Goal: Task Accomplishment & Management: Complete application form

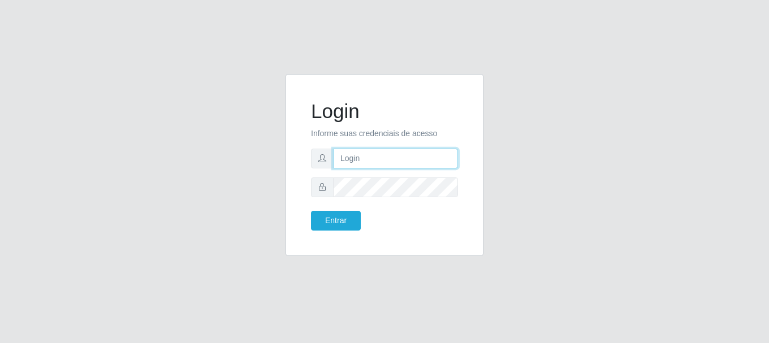
drag, startPoint x: 392, startPoint y: 158, endPoint x: 391, endPoint y: 168, distance: 9.7
click at [392, 158] on input "text" at bounding box center [395, 159] width 125 height 20
type input "[EMAIL_ADDRESS][DOMAIN_NAME]"
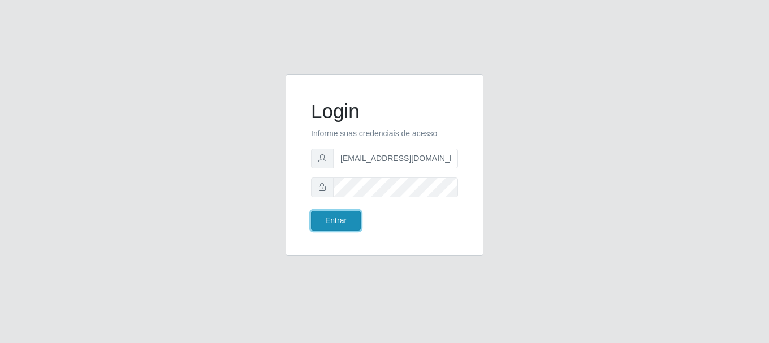
click at [331, 221] on button "Entrar" at bounding box center [336, 221] width 50 height 20
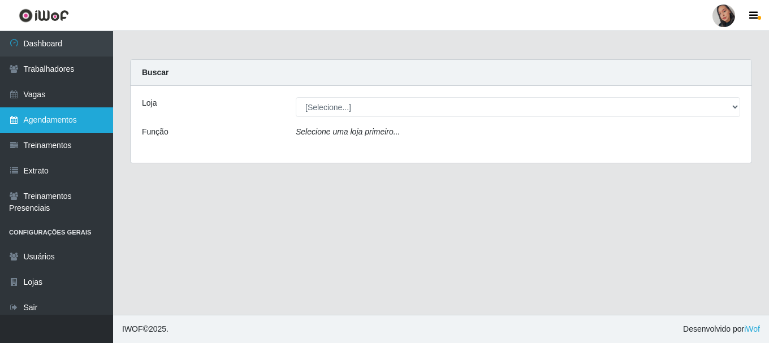
click at [54, 123] on link "Agendamentos" at bounding box center [56, 119] width 113 height 25
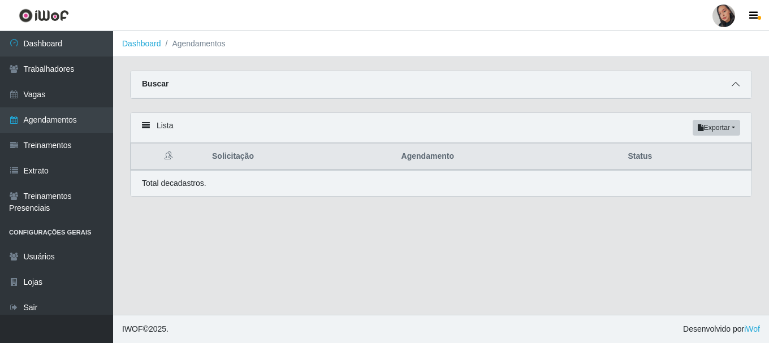
click at [740, 88] on span at bounding box center [736, 84] width 14 height 13
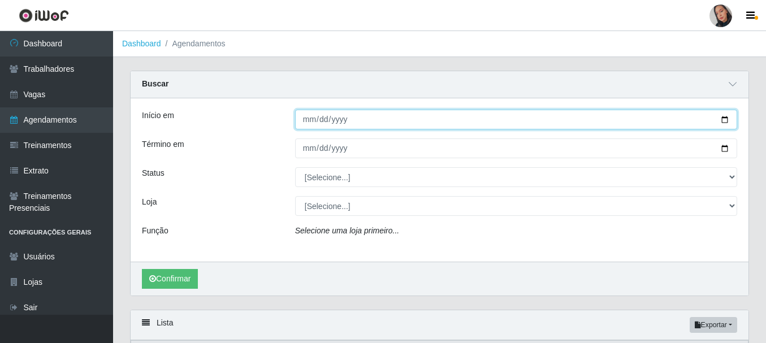
click at [306, 123] on input "Início em" at bounding box center [516, 120] width 442 height 20
type input "[DATE]"
click at [142, 269] on button "Confirmar" at bounding box center [170, 279] width 56 height 20
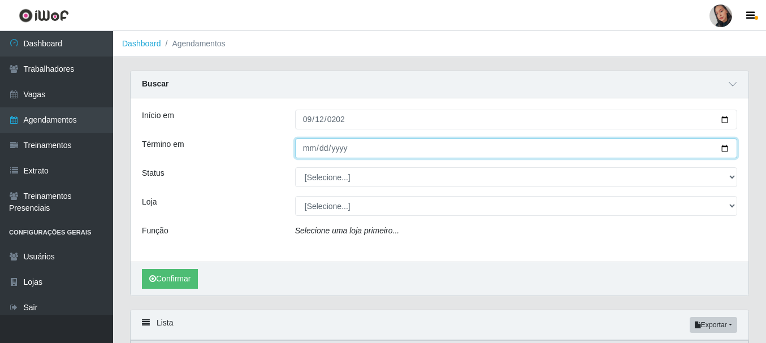
click at [309, 150] on input "Término em" at bounding box center [516, 149] width 442 height 20
type input "[DATE]"
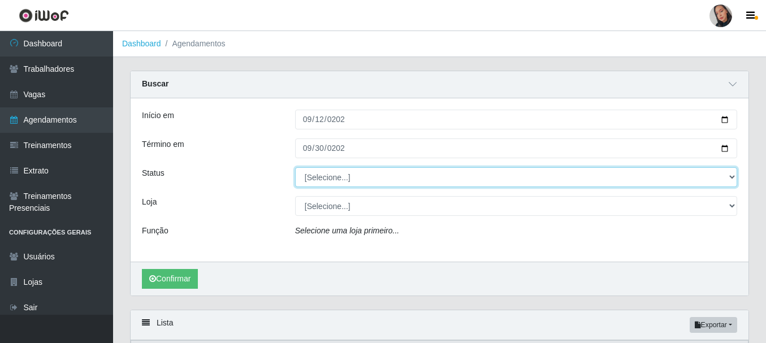
click at [333, 171] on select "[Selecione...] AGENDADO AGUARDANDO LIBERAR EM ANDAMENTO EM REVISÃO FINALIZADO C…" at bounding box center [516, 177] width 442 height 20
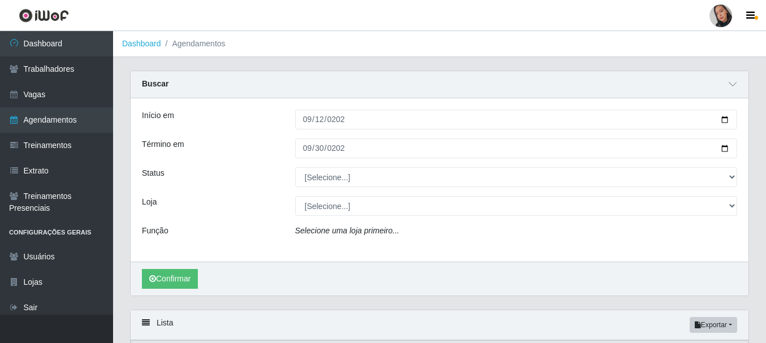
click at [208, 120] on div "Início em" at bounding box center [209, 120] width 153 height 20
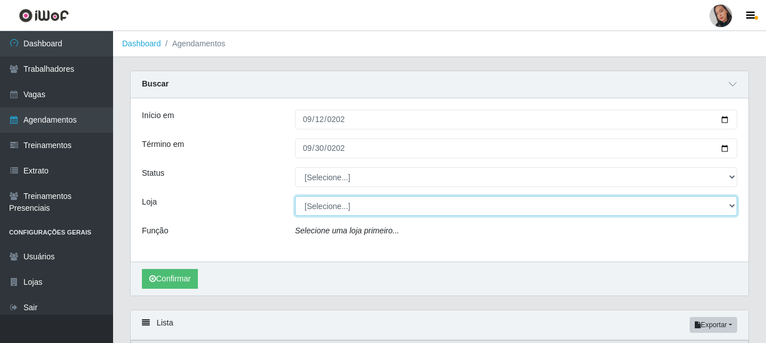
click at [346, 203] on select "[Selecione...] Supermercado [GEOGRAPHIC_DATA]" at bounding box center [516, 206] width 442 height 20
select select "165"
click at [295, 197] on select "[Selecione...] Supermercado [GEOGRAPHIC_DATA]" at bounding box center [516, 206] width 442 height 20
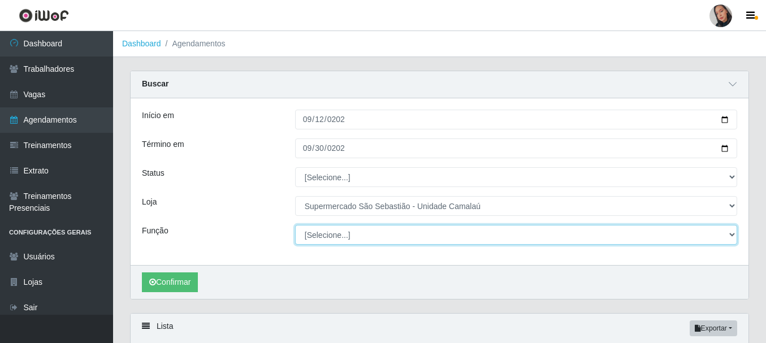
click at [351, 230] on select "[Selecione...] ASG ASG + ASG ++ Auxiliar de entrega + Auxiliar de entrega ++ Au…" at bounding box center [516, 235] width 442 height 20
select select "1"
click at [295, 226] on select "[Selecione...] ASG ASG + ASG ++ Auxiliar de entrega + Auxiliar de entrega ++ Au…" at bounding box center [516, 235] width 442 height 20
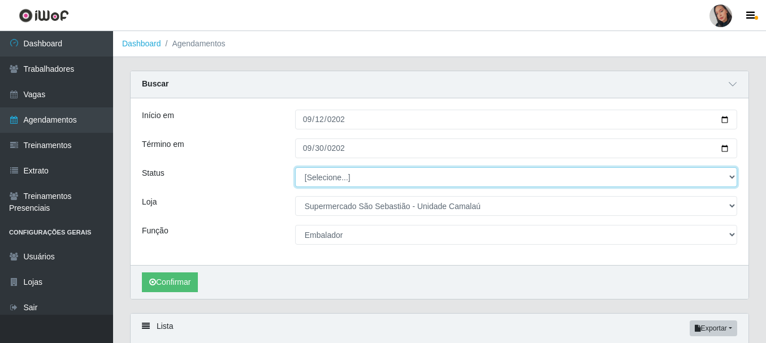
click at [325, 179] on select "[Selecione...] AGENDADO AGUARDANDO LIBERAR EM ANDAMENTO EM REVISÃO FINALIZADO C…" at bounding box center [516, 177] width 442 height 20
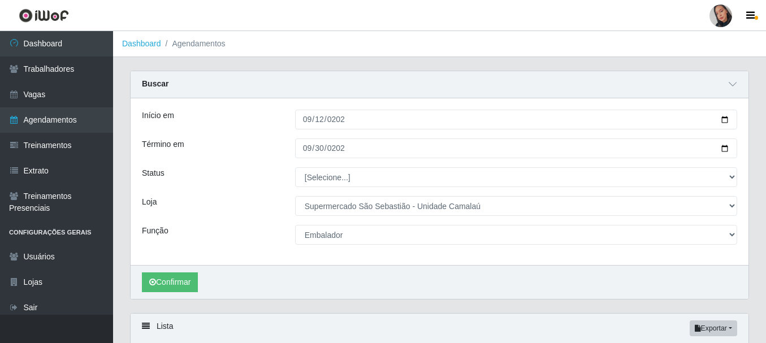
click at [260, 240] on div "Função" at bounding box center [209, 235] width 153 height 20
click at [165, 284] on button "Confirmar" at bounding box center [170, 283] width 56 height 20
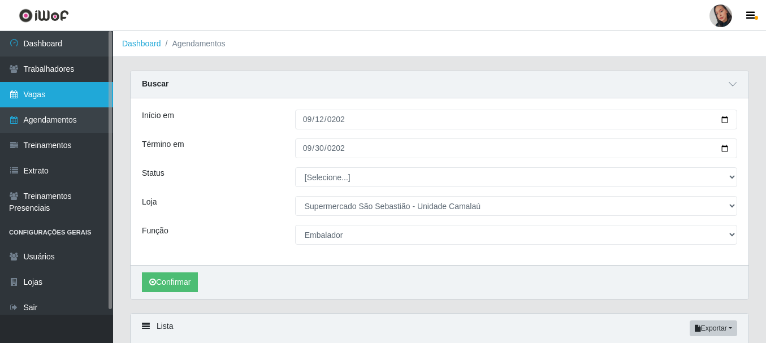
click at [66, 96] on link "Vagas" at bounding box center [56, 94] width 113 height 25
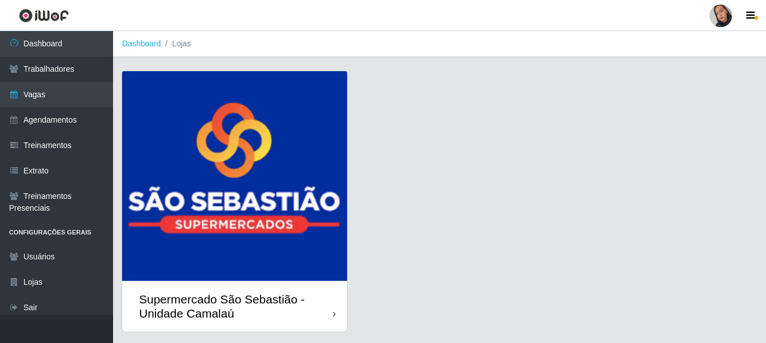
click at [308, 113] on img at bounding box center [234, 176] width 225 height 210
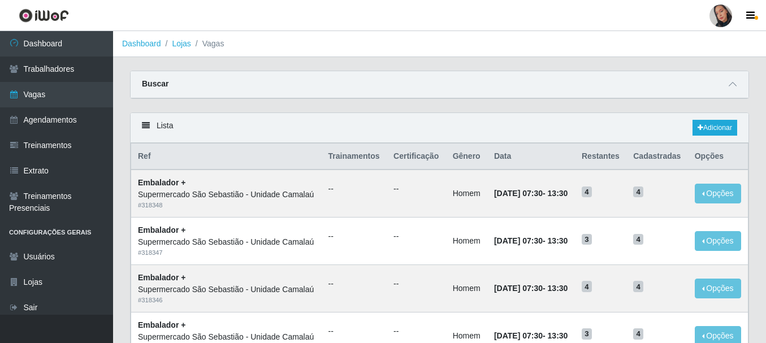
click at [518, 71] on div "Buscar Início em Término em Função [Selecione...] ASG ASG + ASG ++ Auxiliar de …" at bounding box center [439, 85] width 619 height 28
click at [515, 96] on div "Buscar" at bounding box center [440, 84] width 618 height 27
click at [736, 83] on icon at bounding box center [733, 84] width 8 height 8
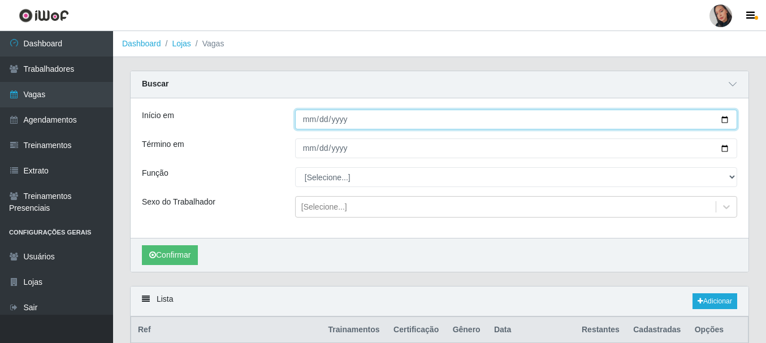
click at [308, 122] on input "Início em" at bounding box center [516, 120] width 442 height 20
type input "2025-09-12"
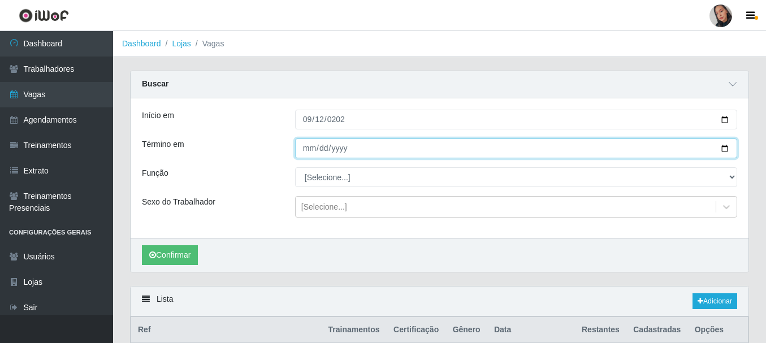
click at [308, 145] on input "Término em" at bounding box center [516, 149] width 442 height 20
type input "2025-09-30"
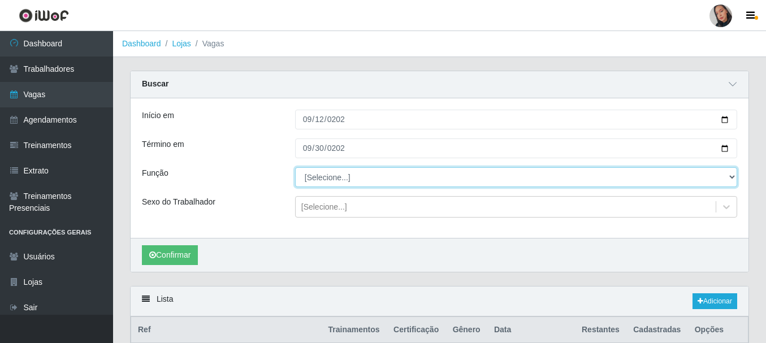
click at [320, 184] on select "[Selecione...] ASG ASG + ASG ++ Auxiliar de entrega + Auxiliar de entrega ++ Au…" at bounding box center [516, 177] width 442 height 20
select select "1"
click at [295, 168] on select "[Selecione...] ASG ASG + ASG ++ Auxiliar de entrega + Auxiliar de entrega ++ Au…" at bounding box center [516, 177] width 442 height 20
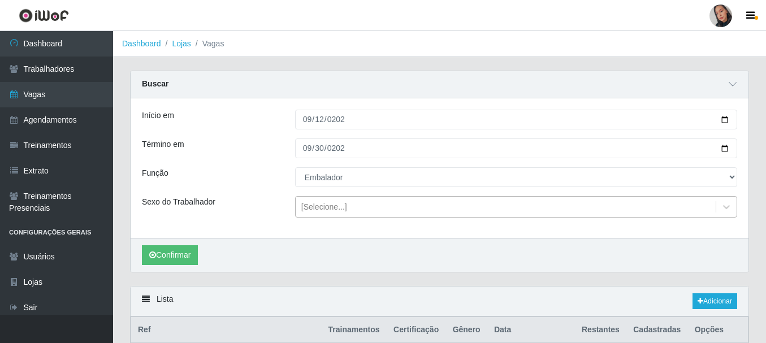
click at [327, 203] on div "[Selecione...]" at bounding box center [324, 207] width 46 height 12
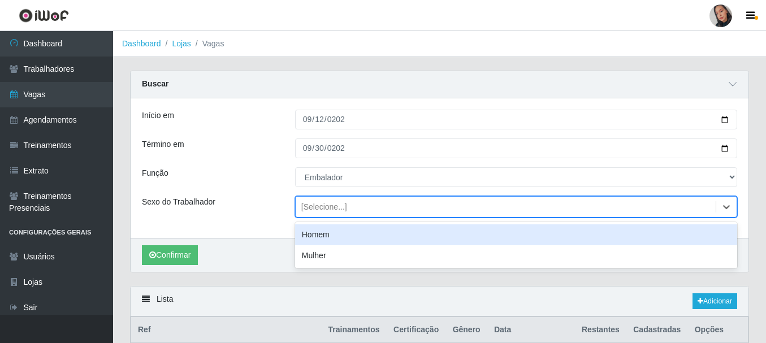
click at [314, 228] on div "Homem" at bounding box center [516, 235] width 442 height 21
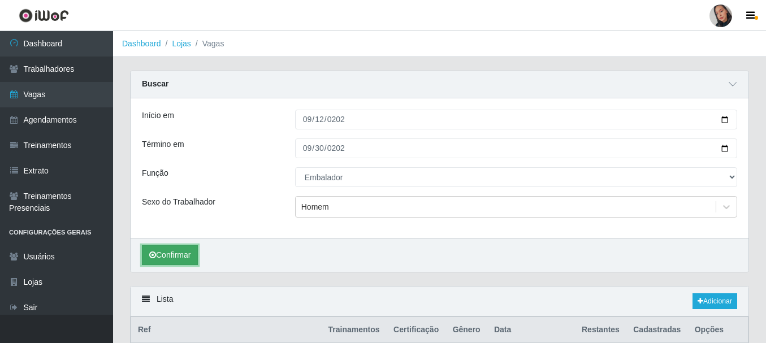
drag, startPoint x: 178, startPoint y: 252, endPoint x: 185, endPoint y: 245, distance: 9.6
click at [178, 252] on button "Confirmar" at bounding box center [170, 255] width 56 height 20
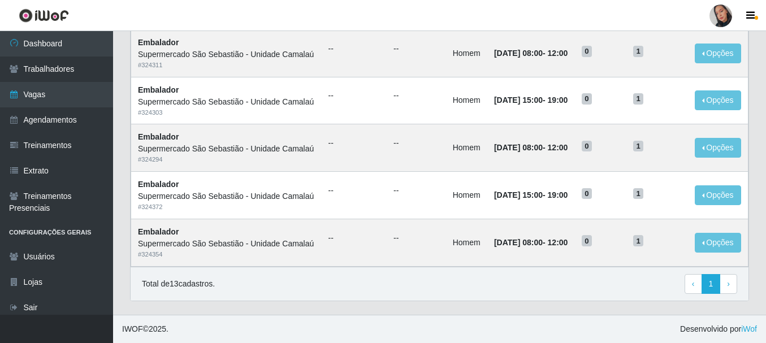
scroll to position [842, 0]
click at [709, 244] on button "Opções" at bounding box center [718, 243] width 46 height 20
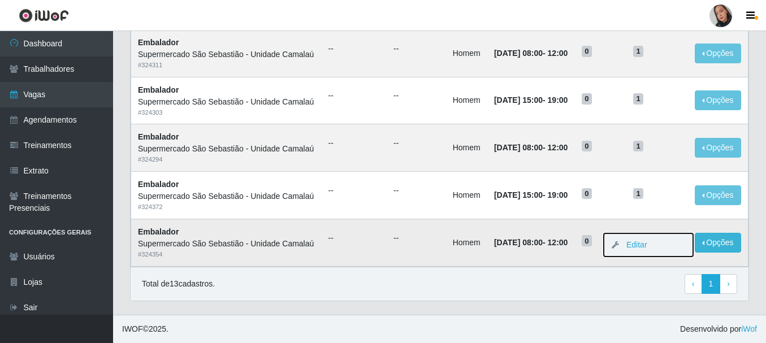
click at [684, 245] on button "Editar" at bounding box center [648, 245] width 89 height 23
click at [705, 239] on button "Opções" at bounding box center [718, 243] width 46 height 20
click at [666, 249] on button "Editar" at bounding box center [648, 245] width 89 height 23
click at [709, 245] on button "Opções" at bounding box center [718, 243] width 46 height 20
click at [639, 242] on link "Editar" at bounding box center [631, 244] width 32 height 9
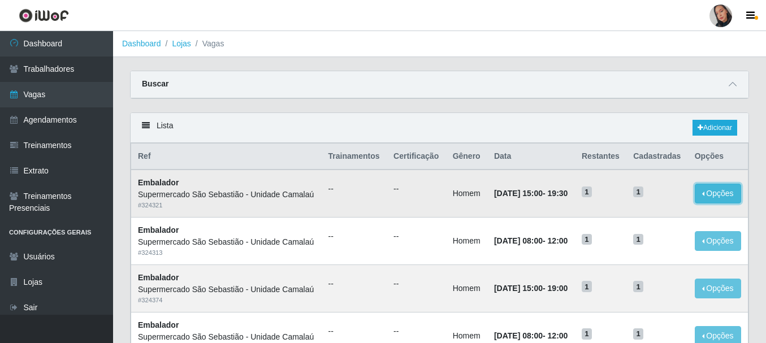
click at [714, 202] on button "Opções" at bounding box center [718, 194] width 46 height 20
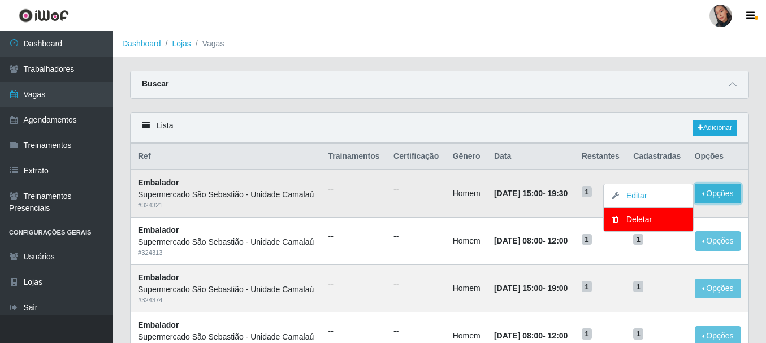
click at [714, 202] on button "Opções" at bounding box center [718, 194] width 46 height 20
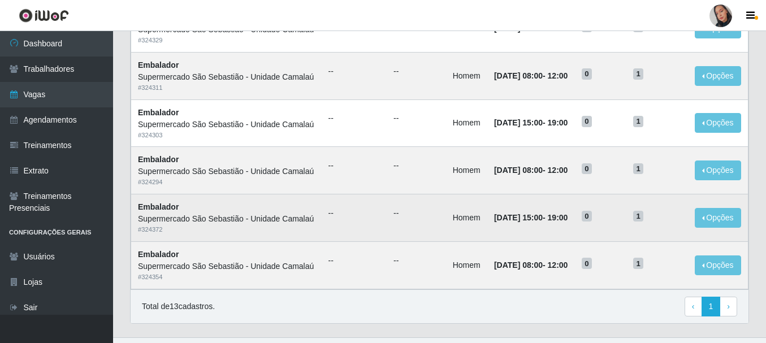
scroll to position [675, 0]
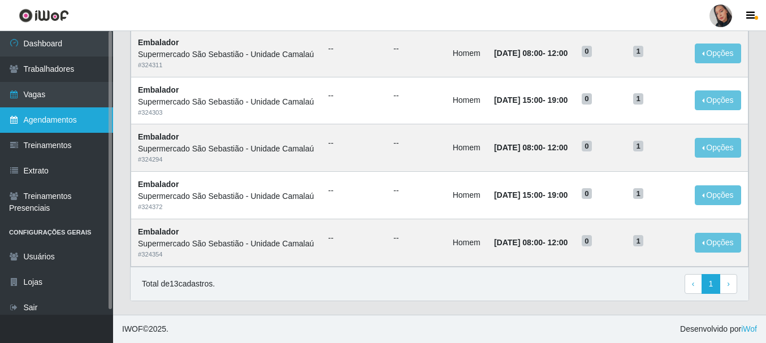
click at [65, 120] on link "Agendamentos" at bounding box center [56, 119] width 113 height 25
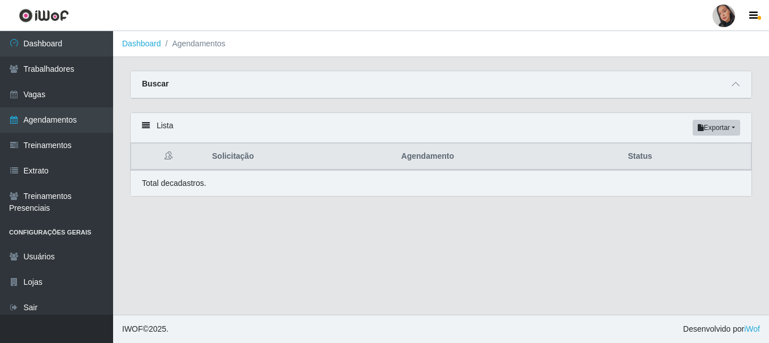
click at [242, 87] on div "Buscar" at bounding box center [441, 84] width 621 height 27
click at [736, 90] on span at bounding box center [736, 84] width 14 height 13
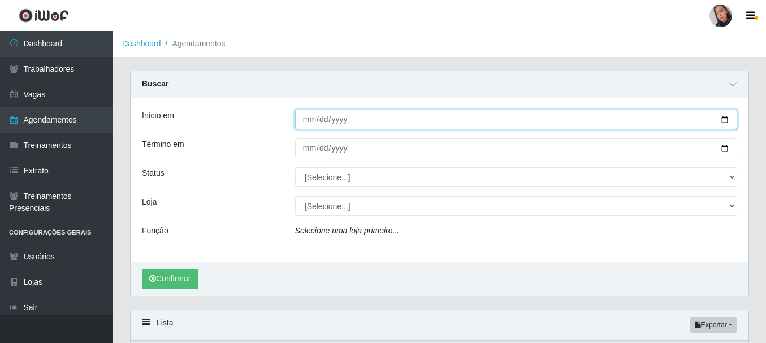
click at [565, 117] on input "Início em" at bounding box center [516, 120] width 442 height 20
type input "2025-09-12"
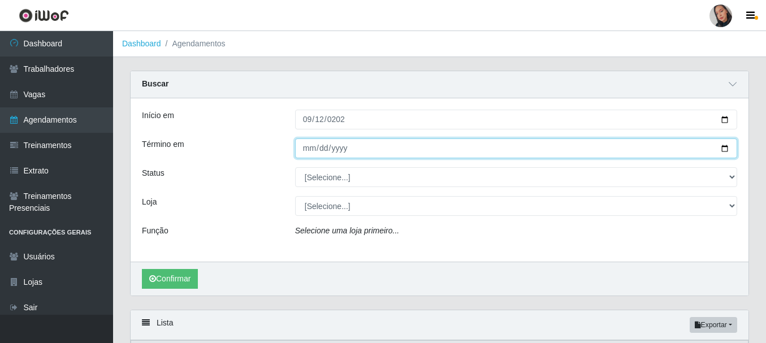
click at [305, 152] on input "Término em" at bounding box center [516, 149] width 442 height 20
type input "2025-09-30"
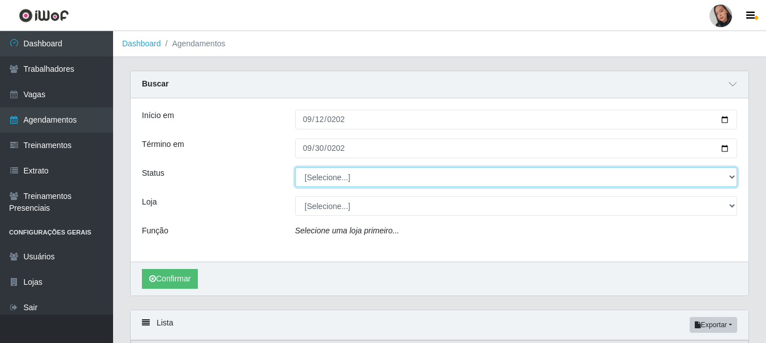
click at [310, 175] on select "[Selecione...] AGENDADO AGUARDANDO LIBERAR EM ANDAMENTO EM REVISÃO FINALIZADO C…" at bounding box center [516, 177] width 442 height 20
click at [329, 178] on select "[Selecione...] AGENDADO AGUARDANDO LIBERAR EM ANDAMENTO EM REVISÃO FINALIZADO C…" at bounding box center [516, 177] width 442 height 20
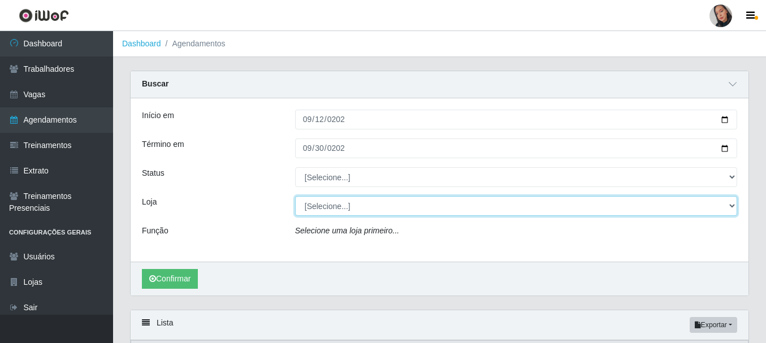
click at [310, 206] on select "[Selecione...] Supermercado São Sebastião - Unidade Camalaú" at bounding box center [516, 206] width 442 height 20
select select "165"
click at [295, 197] on select "[Selecione...] Supermercado São Sebastião - Unidade Camalaú" at bounding box center [516, 206] width 442 height 20
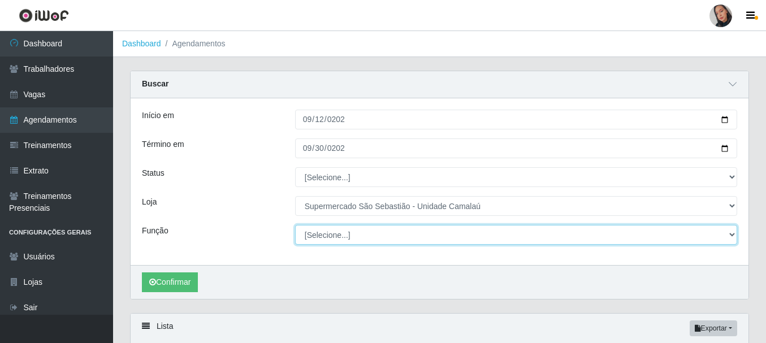
click at [314, 235] on select "[Selecione...] ASG ASG + ASG ++ Auxiliar de entrega + Auxiliar de entrega ++ Au…" at bounding box center [516, 235] width 442 height 20
select select "1"
click at [295, 226] on select "[Selecione...] ASG ASG + ASG ++ Auxiliar de entrega + Auxiliar de entrega ++ Au…" at bounding box center [516, 235] width 442 height 20
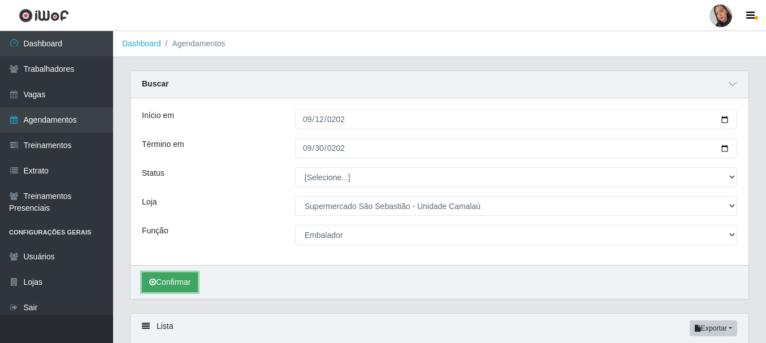
click at [183, 287] on button "Confirmar" at bounding box center [170, 283] width 56 height 20
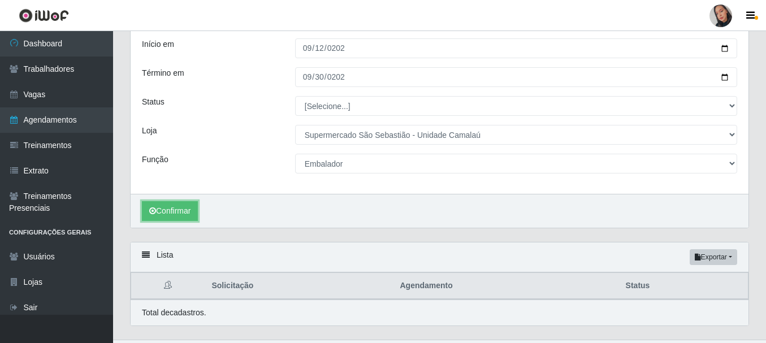
scroll to position [97, 0]
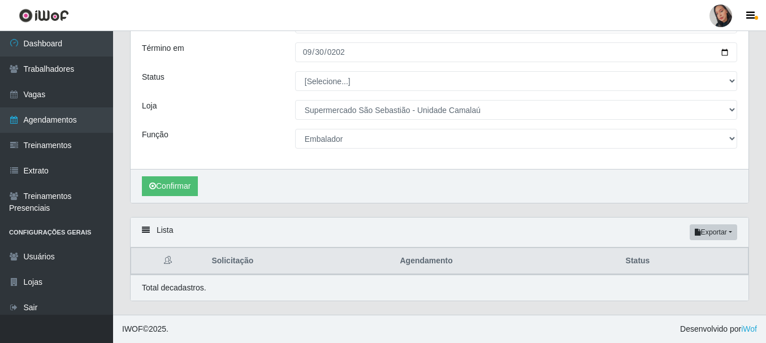
click at [396, 234] on div "Lista Exportar PDF Excel" at bounding box center [440, 233] width 618 height 30
click at [178, 179] on button "Confirmar" at bounding box center [170, 186] width 56 height 20
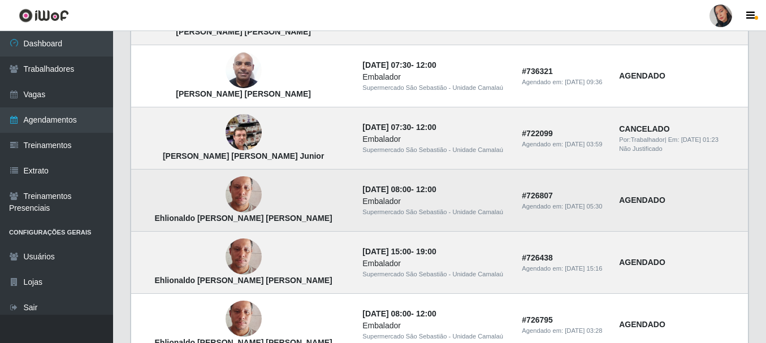
scroll to position [795, 0]
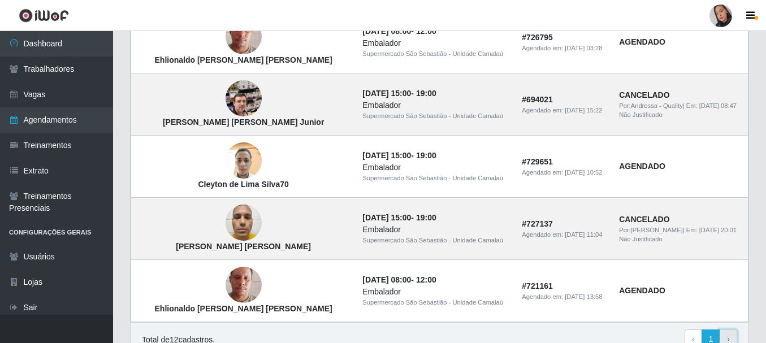
drag, startPoint x: 469, startPoint y: 162, endPoint x: 726, endPoint y: 336, distance: 309.9
click at [726, 336] on link "› Next" at bounding box center [729, 340] width 18 height 20
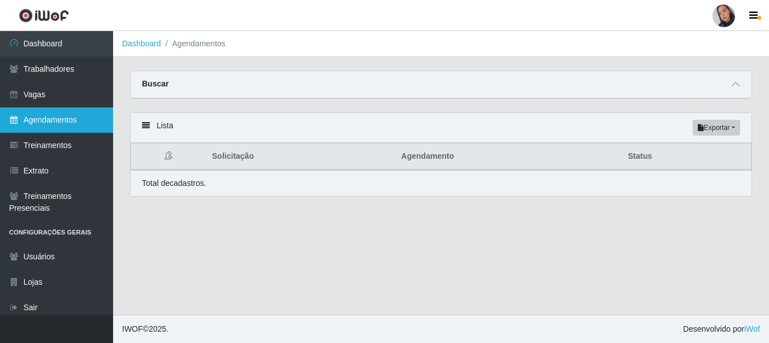
click at [79, 113] on link "Agendamentos" at bounding box center [56, 119] width 113 height 25
click at [723, 16] on div at bounding box center [724, 16] width 23 height 23
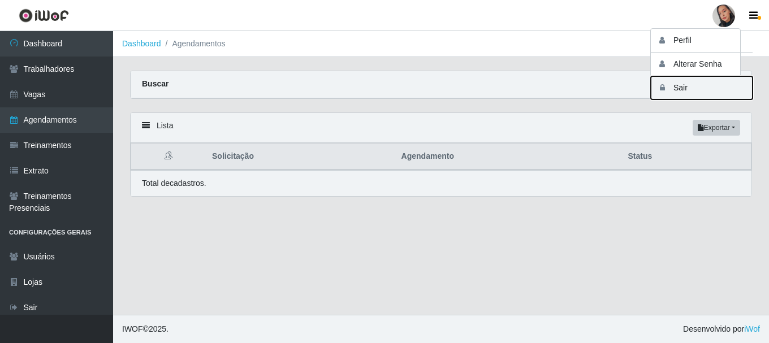
click at [698, 88] on button "Sair" at bounding box center [702, 87] width 102 height 23
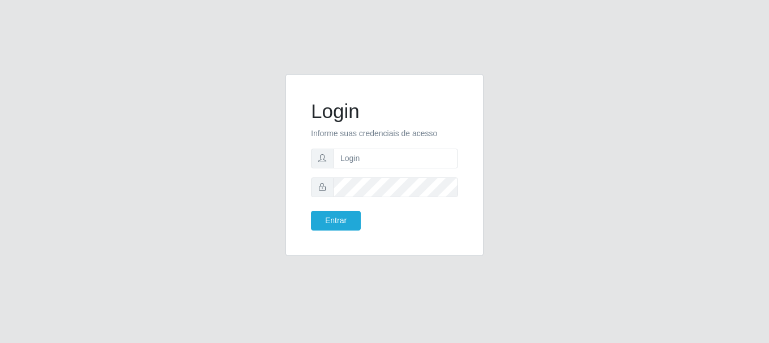
click at [412, 174] on form "Login Informe suas credenciais de acesso Entrar" at bounding box center [384, 165] width 147 height 131
click at [412, 163] on input "text" at bounding box center [395, 159] width 125 height 20
click at [424, 68] on div "Login Informe suas credenciais de acesso Entrar" at bounding box center [384, 171] width 769 height 343
click at [391, 154] on input "text" at bounding box center [395, 159] width 125 height 20
type input "[EMAIL_ADDRESS][DOMAIN_NAME]"
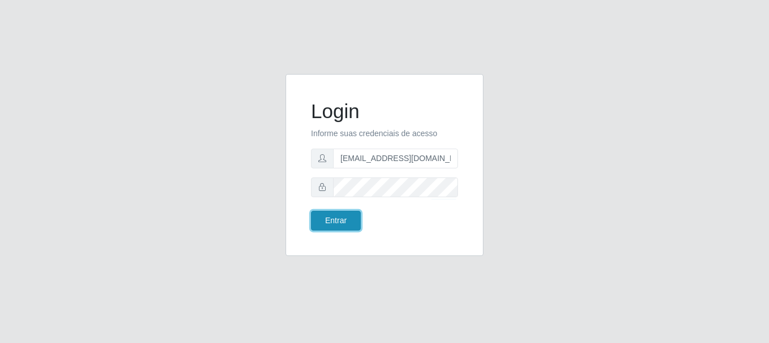
click at [326, 222] on button "Entrar" at bounding box center [336, 221] width 50 height 20
click at [327, 221] on button "Entrar" at bounding box center [336, 221] width 50 height 20
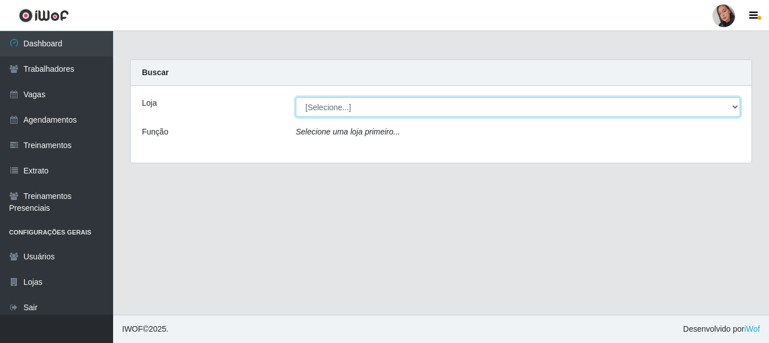
drag, startPoint x: 533, startPoint y: 109, endPoint x: 533, endPoint y: 115, distance: 6.2
click at [533, 109] on select "[Selecione...] Supermercado [GEOGRAPHIC_DATA]" at bounding box center [518, 107] width 444 height 20
select select "165"
click at [296, 97] on select "[Selecione...] Supermercado [GEOGRAPHIC_DATA]" at bounding box center [518, 107] width 444 height 20
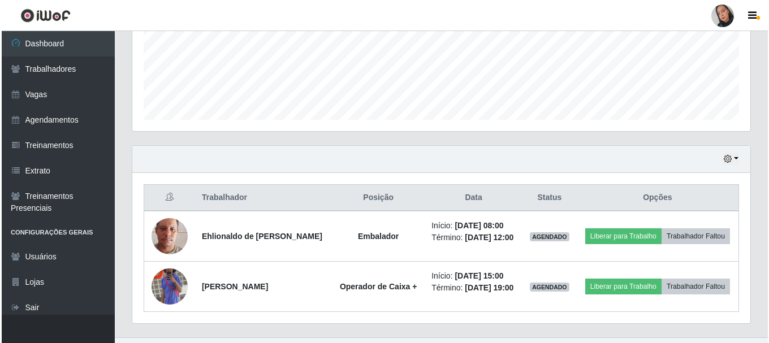
scroll to position [307, 0]
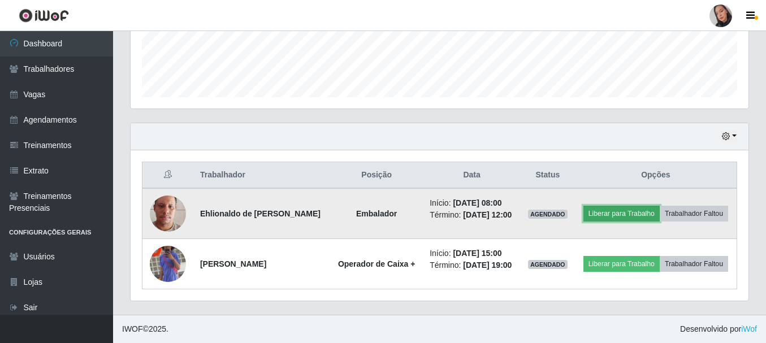
click at [602, 217] on button "Liberar para Trabalho" at bounding box center [622, 214] width 76 height 16
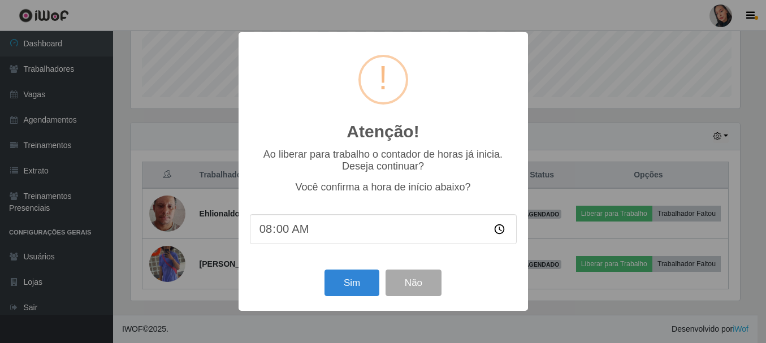
scroll to position [235, 612]
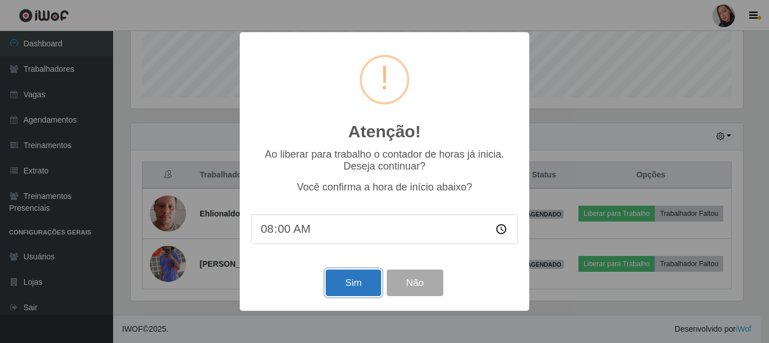
click at [353, 290] on button "Sim" at bounding box center [353, 283] width 55 height 27
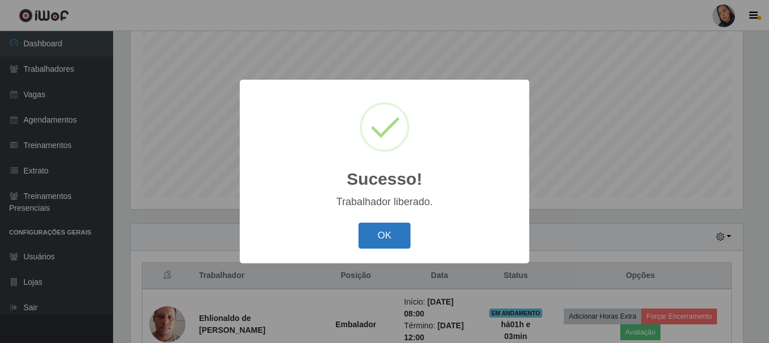
click at [380, 228] on button "OK" at bounding box center [385, 236] width 53 height 27
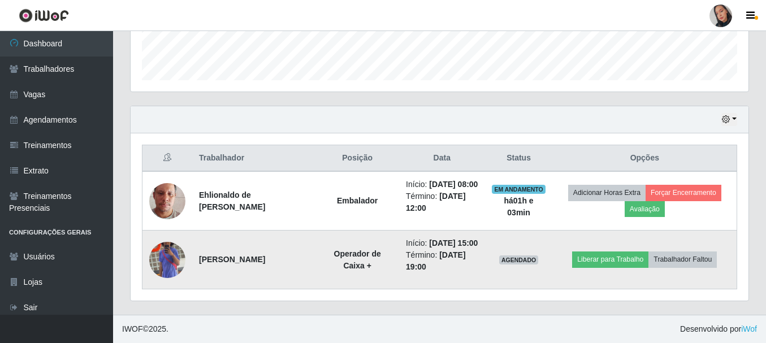
scroll to position [348, 0]
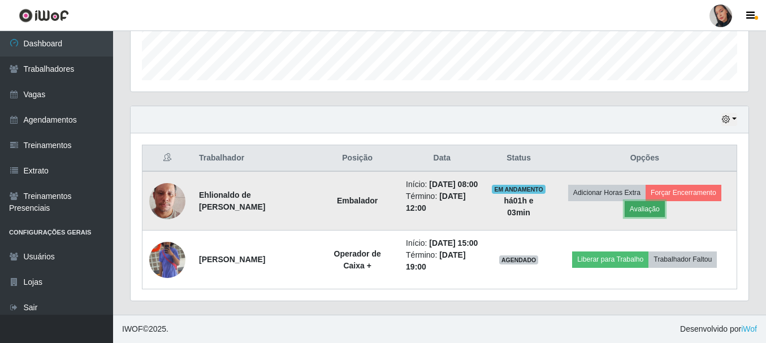
click at [647, 201] on button "Avaliação" at bounding box center [645, 209] width 40 height 16
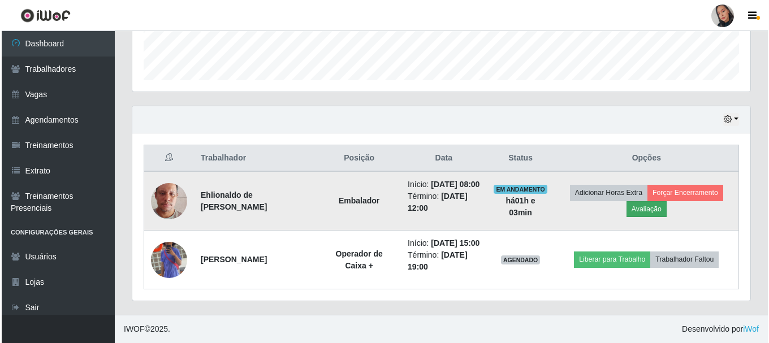
scroll to position [235, 612]
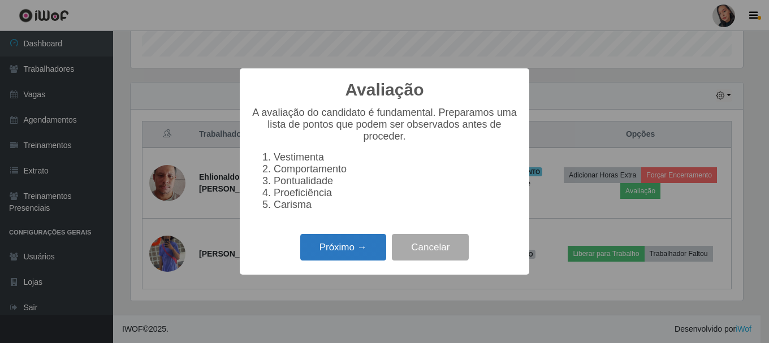
click at [337, 259] on button "Próximo →" at bounding box center [343, 247] width 86 height 27
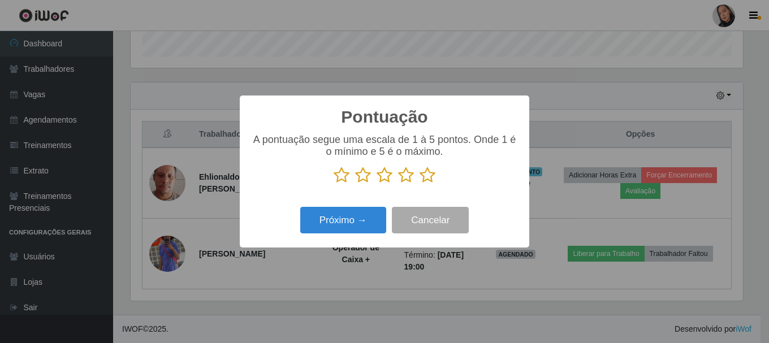
scroll to position [565278, 564900]
drag, startPoint x: 428, startPoint y: 178, endPoint x: 411, endPoint y: 188, distance: 19.8
click at [428, 178] on icon at bounding box center [428, 175] width 16 height 17
click at [420, 184] on input "radio" at bounding box center [420, 184] width 0 height 0
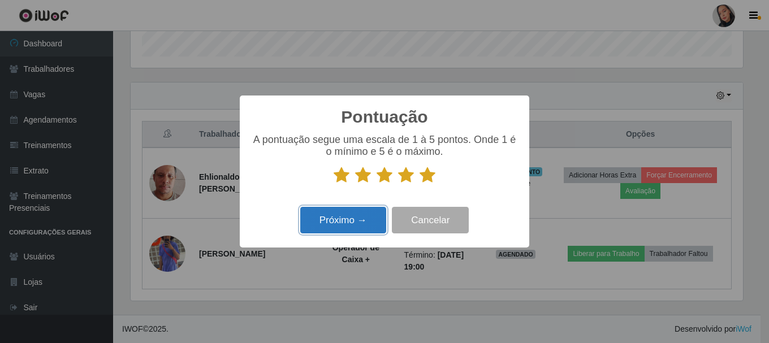
click at [369, 215] on button "Próximo →" at bounding box center [343, 220] width 86 height 27
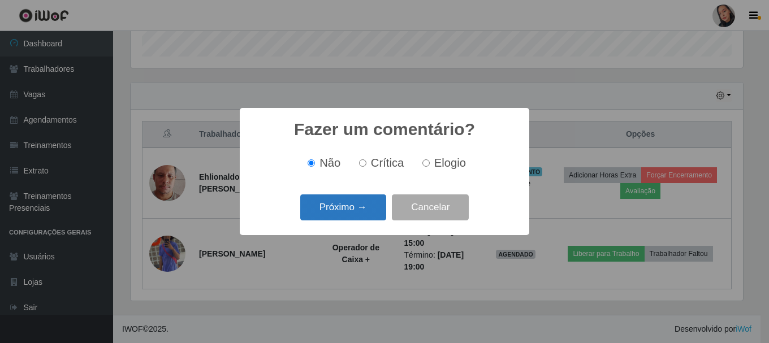
click at [365, 209] on button "Próximo →" at bounding box center [343, 208] width 86 height 27
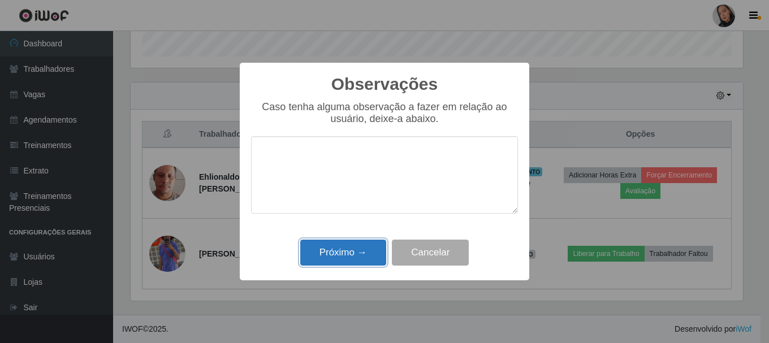
click at [358, 245] on button "Próximo →" at bounding box center [343, 253] width 86 height 27
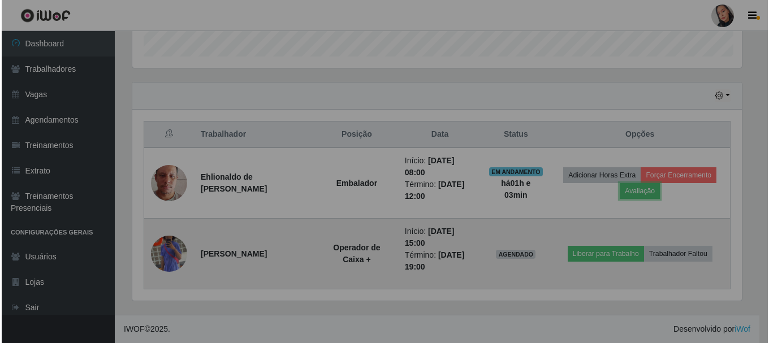
scroll to position [235, 618]
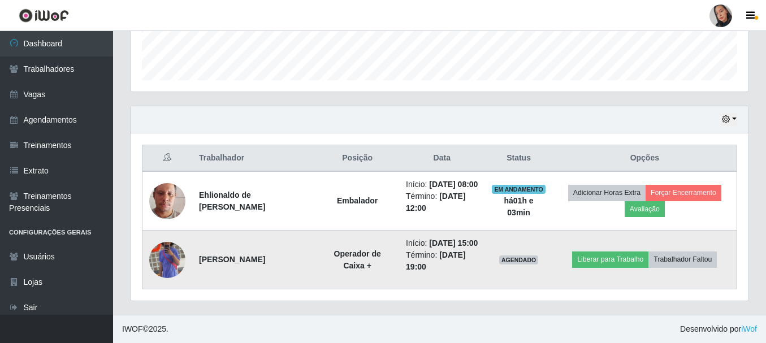
click at [160, 242] on img at bounding box center [167, 260] width 36 height 64
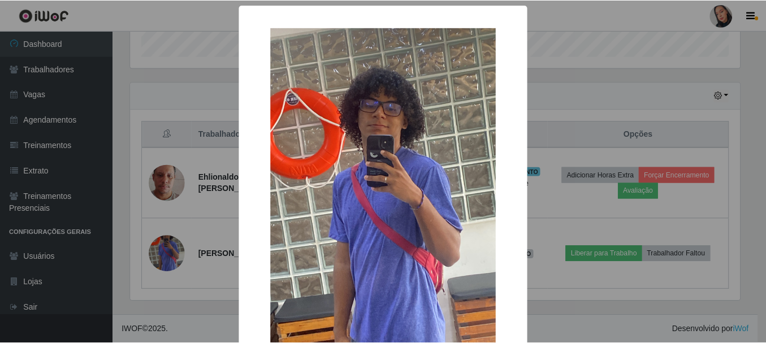
scroll to position [158, 0]
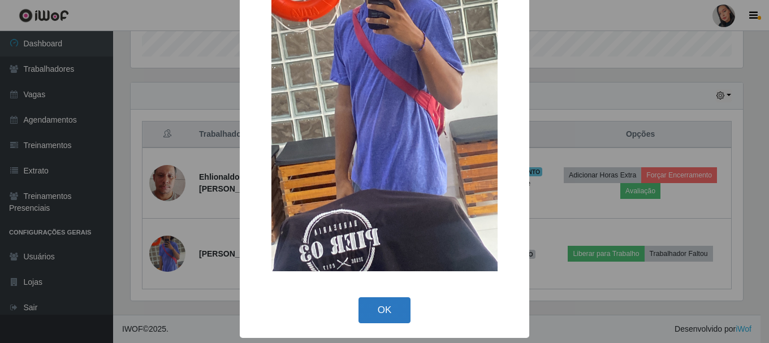
click at [366, 310] on button "OK" at bounding box center [385, 310] width 53 height 27
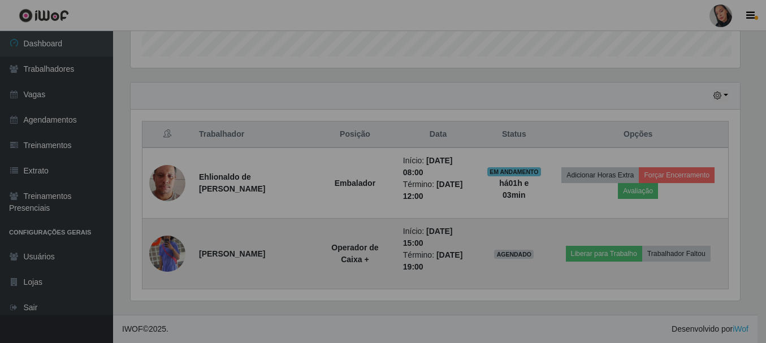
scroll to position [235, 618]
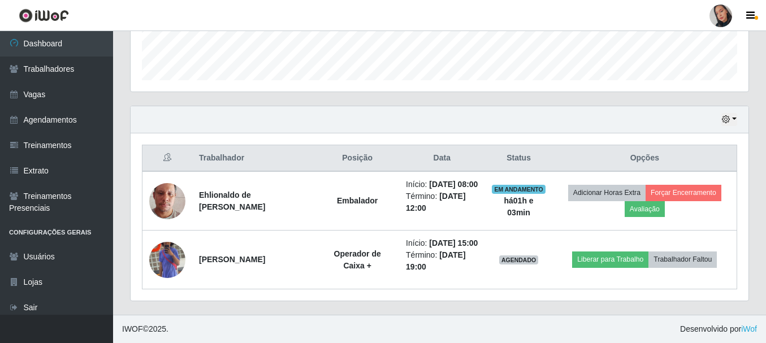
click at [726, 17] on div at bounding box center [721, 16] width 23 height 23
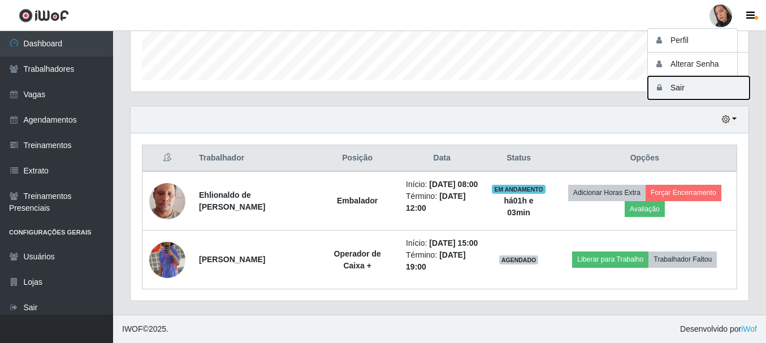
click at [681, 94] on button "Sair" at bounding box center [699, 87] width 102 height 23
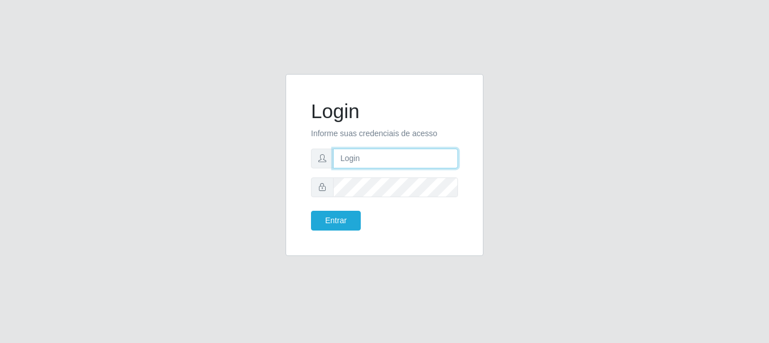
click at [385, 160] on input "text" at bounding box center [395, 159] width 125 height 20
type input "[EMAIL_ADDRESS][DOMAIN_NAME]"
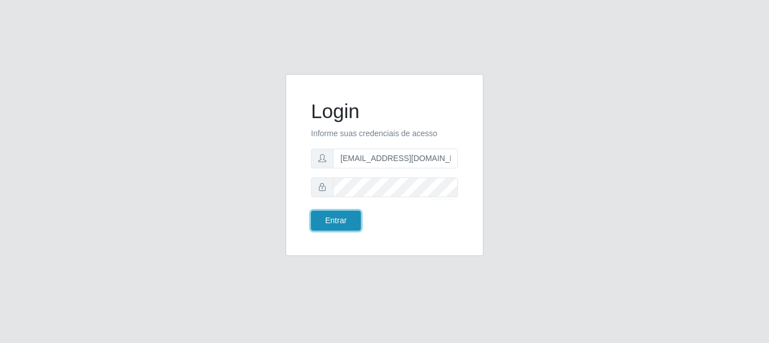
click at [327, 226] on button "Entrar" at bounding box center [336, 221] width 50 height 20
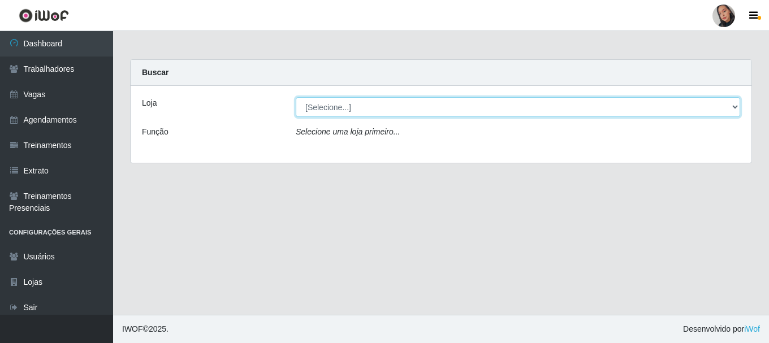
click at [496, 102] on select "[Selecione...] Supermercado São Sebastião - Unidade Camalaú" at bounding box center [518, 107] width 444 height 20
select select "165"
click at [296, 97] on select "[Selecione...] Supermercado São Sebastião - Unidade Camalaú" at bounding box center [518, 107] width 444 height 20
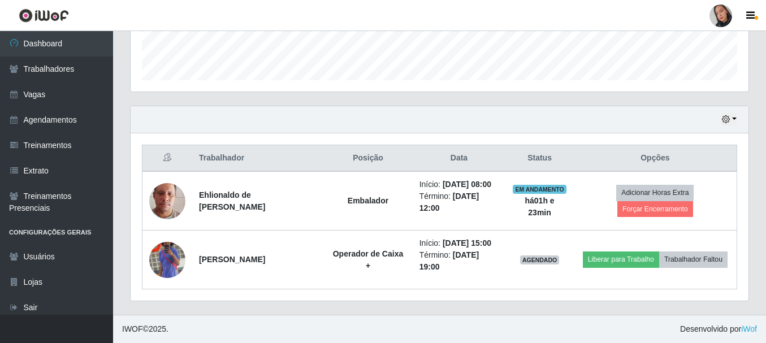
scroll to position [235, 618]
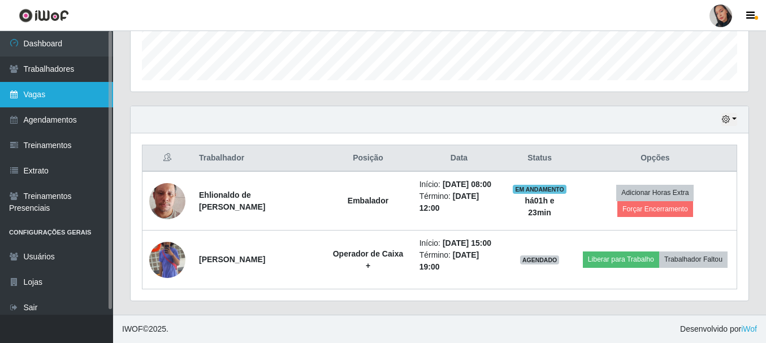
click at [49, 97] on link "Vagas" at bounding box center [56, 94] width 113 height 25
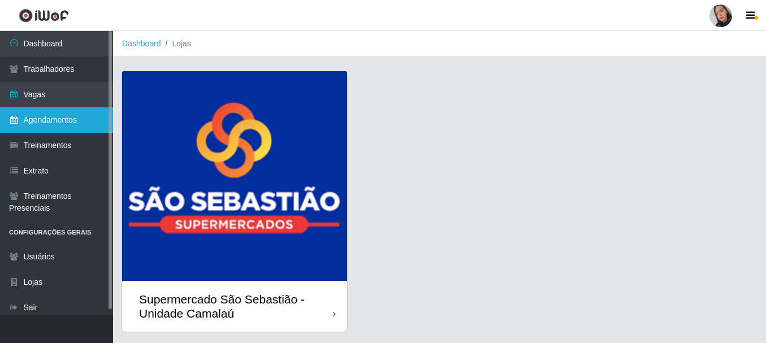
click at [60, 111] on link "Agendamentos" at bounding box center [56, 119] width 113 height 25
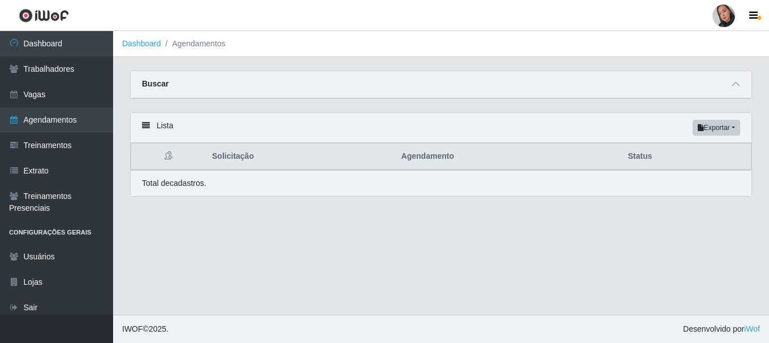
click at [468, 77] on div "Buscar" at bounding box center [441, 84] width 621 height 27
click at [734, 72] on div "Buscar" at bounding box center [441, 84] width 621 height 27
click at [734, 84] on icon at bounding box center [736, 84] width 8 height 8
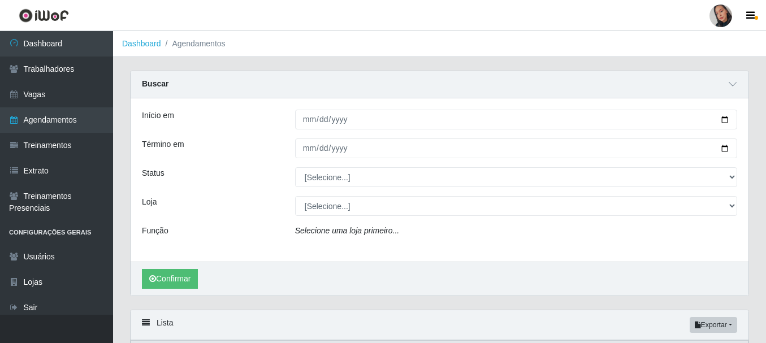
click at [436, 134] on div "Início em Término em Status [Selecione...] AGENDADO AGUARDANDO LIBERAR EM ANDAM…" at bounding box center [440, 179] width 618 height 163
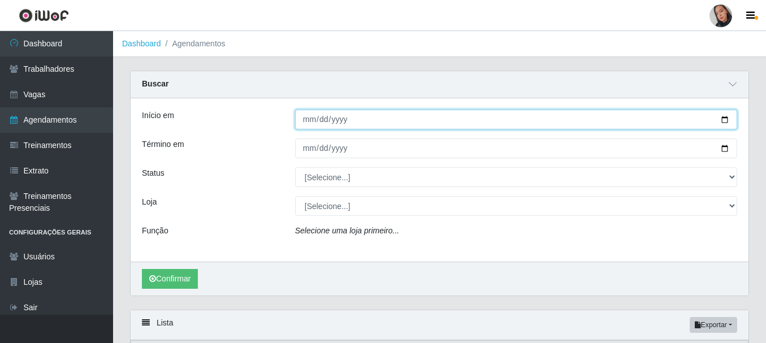
click at [305, 120] on input "Início em" at bounding box center [516, 120] width 442 height 20
type input "2025-09-12"
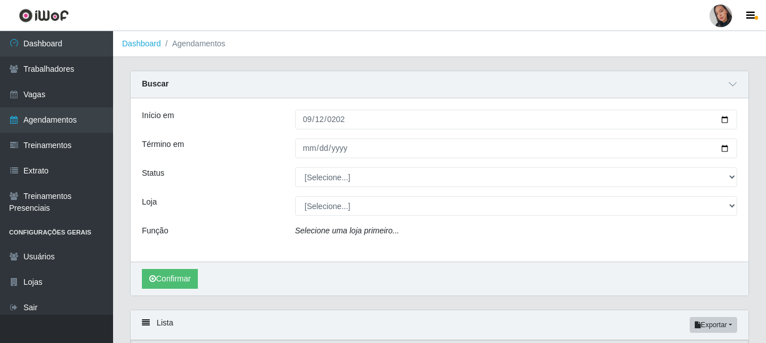
click at [306, 135] on div "Início em 2025-09-12 Término em Status [Selecione...] AGENDADO AGUARDANDO LIBER…" at bounding box center [440, 179] width 618 height 163
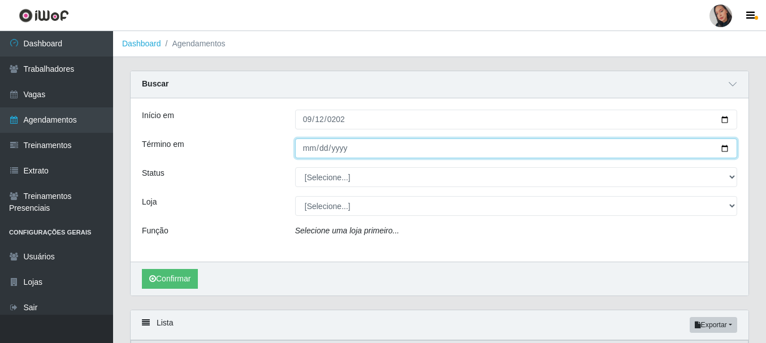
click at [309, 149] on input "Término em" at bounding box center [516, 149] width 442 height 20
type input "2025-09-12"
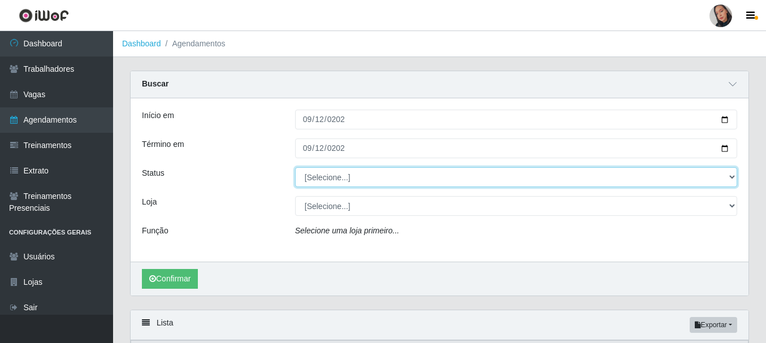
drag, startPoint x: 347, startPoint y: 175, endPoint x: 335, endPoint y: 173, distance: 12.1
click at [347, 175] on select "[Selecione...] AGENDADO AGUARDANDO LIBERAR EM ANDAMENTO EM REVISÃO FINALIZADO C…" at bounding box center [516, 177] width 442 height 20
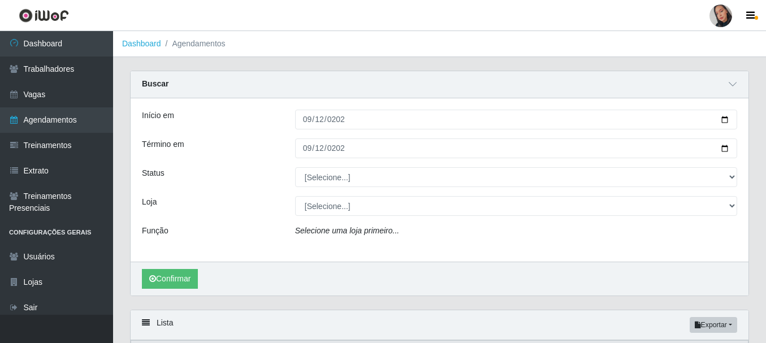
click at [280, 180] on div "Status" at bounding box center [209, 177] width 153 height 20
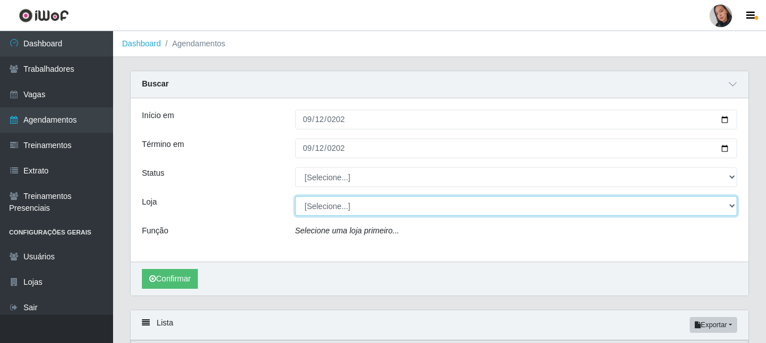
click at [336, 214] on select "[Selecione...] Supermercado São Sebastião - Unidade Camalaú" at bounding box center [516, 206] width 442 height 20
select select "165"
click at [295, 197] on select "[Selecione...] Supermercado São Sebastião - Unidade Camalaú" at bounding box center [516, 206] width 442 height 20
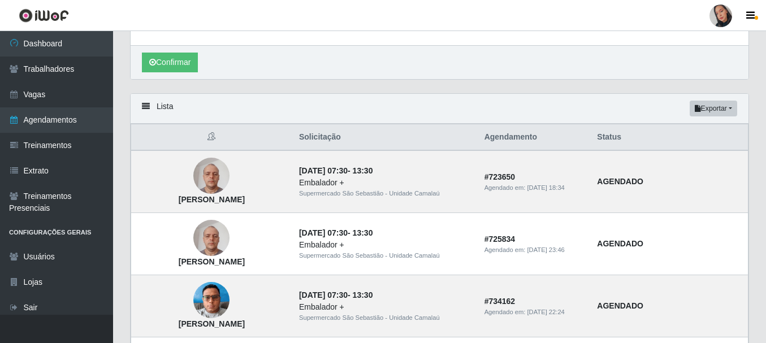
scroll to position [113, 0]
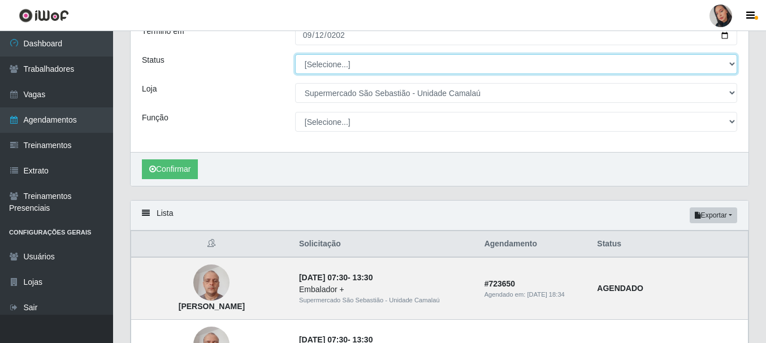
click at [359, 61] on select "[Selecione...] AGENDADO AGUARDANDO LIBERAR EM ANDAMENTO EM REVISÃO FINALIZADO C…" at bounding box center [516, 64] width 442 height 20
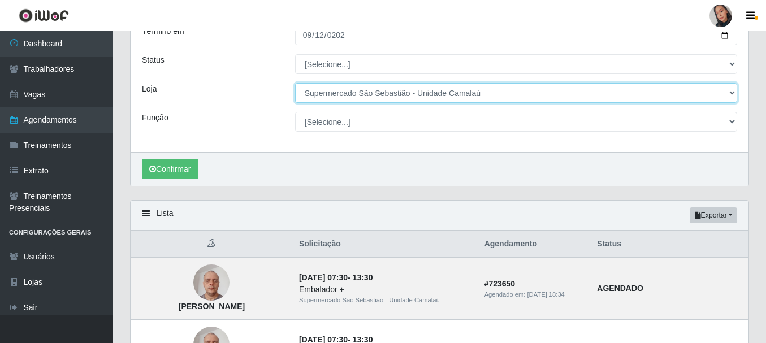
click at [360, 97] on select "[Selecione...] Supermercado São Sebastião - Unidade Camalaú" at bounding box center [516, 93] width 442 height 20
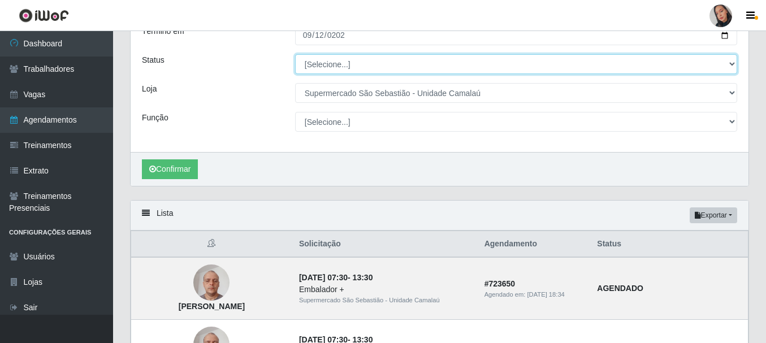
click at [360, 63] on select "[Selecione...] AGENDADO AGUARDANDO LIBERAR EM ANDAMENTO EM REVISÃO FINALIZADO C…" at bounding box center [516, 64] width 442 height 20
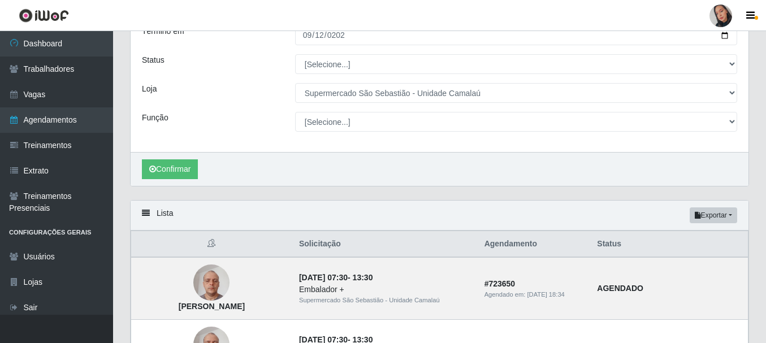
click at [235, 80] on div "Início em 2025-09-12 Término em 2025-09-12 Status [Selecione...] AGENDADO AGUAR…" at bounding box center [440, 68] width 618 height 167
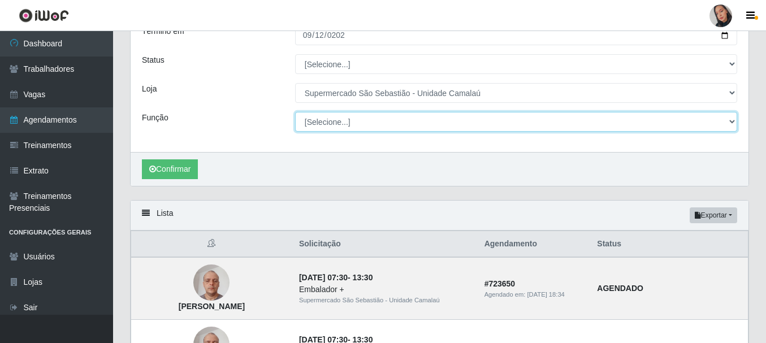
click at [355, 120] on select "[Selecione...] ASG ASG + ASG ++ Auxiliar de entrega + Auxiliar de entrega ++ Au…" at bounding box center [516, 122] width 442 height 20
select select "72"
click at [295, 113] on select "[Selecione...] ASG ASG + ASG ++ Auxiliar de entrega + Auxiliar de entrega ++ Au…" at bounding box center [516, 122] width 442 height 20
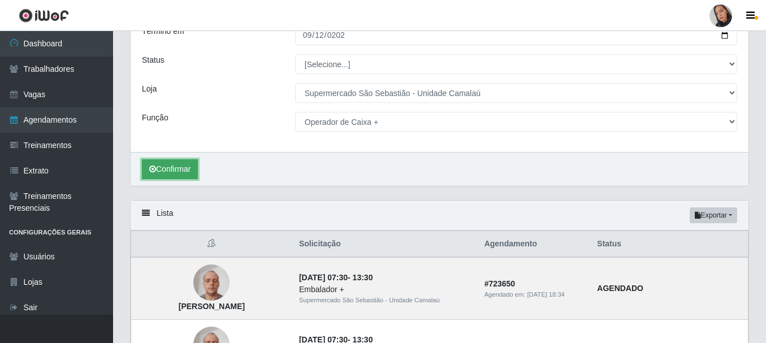
click at [154, 166] on icon "submit" at bounding box center [152, 169] width 7 height 8
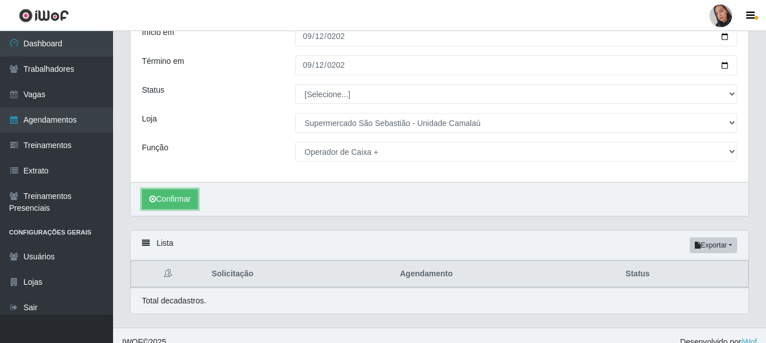
scroll to position [97, 0]
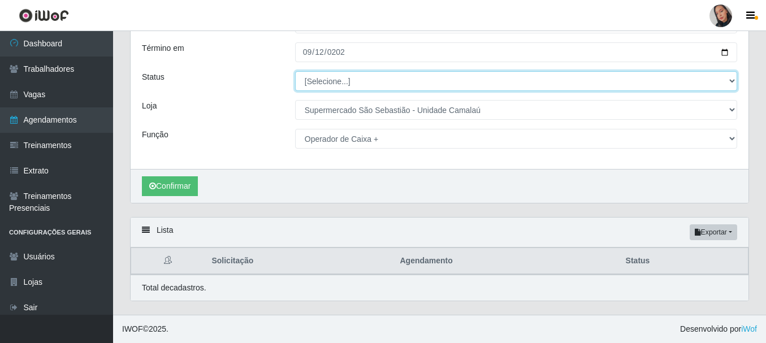
click at [333, 80] on select "[Selecione...] AGENDADO AGUARDANDO LIBERAR EM ANDAMENTO EM REVISÃO FINALIZADO C…" at bounding box center [516, 81] width 442 height 20
select select "AGENDADO"
click at [295, 71] on select "[Selecione...] AGENDADO AGUARDANDO LIBERAR EM ANDAMENTO EM REVISÃO FINALIZADO C…" at bounding box center [516, 81] width 442 height 20
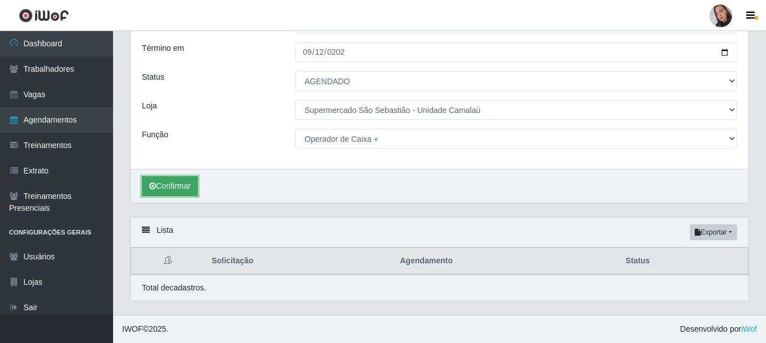
click at [165, 187] on button "Confirmar" at bounding box center [170, 186] width 56 height 20
click at [180, 182] on button "Confirmar" at bounding box center [170, 186] width 56 height 20
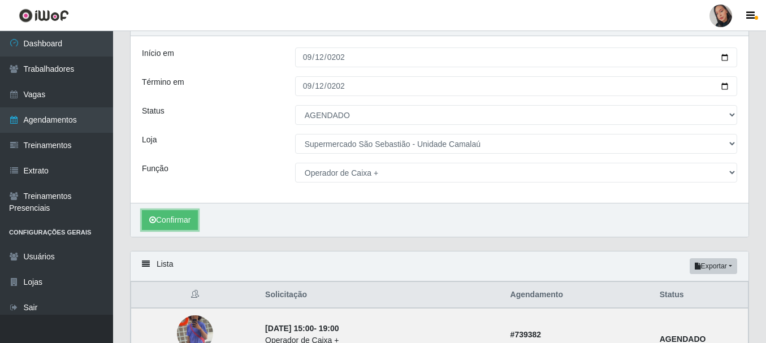
scroll to position [54, 0]
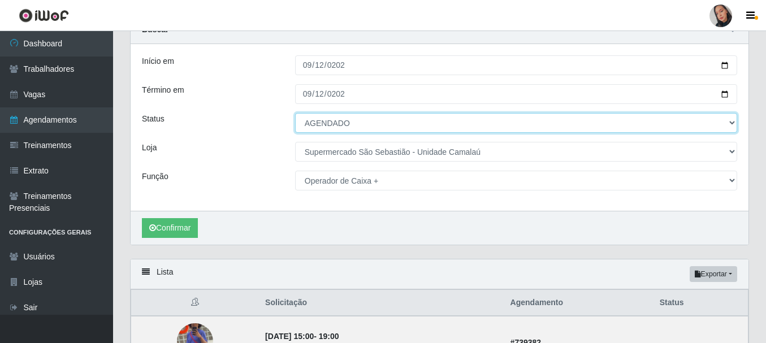
click at [373, 117] on select "[Selecione...] AGENDADO AGUARDANDO LIBERAR EM ANDAMENTO EM REVISÃO FINALIZADO C…" at bounding box center [516, 123] width 442 height 20
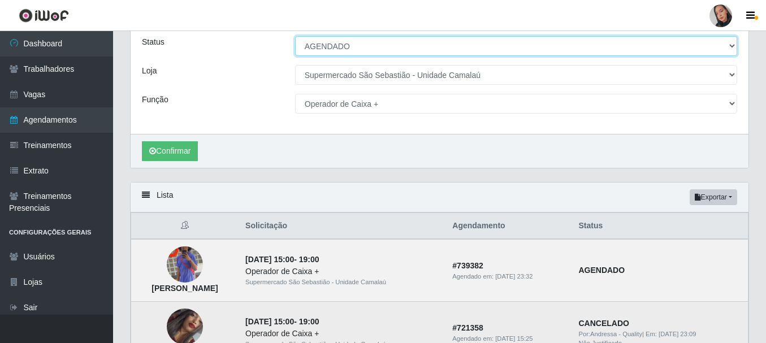
scroll to position [230, 0]
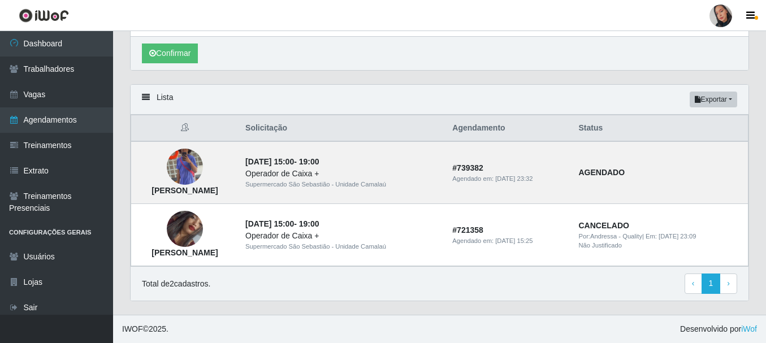
click at [715, 16] on div at bounding box center [721, 16] width 23 height 23
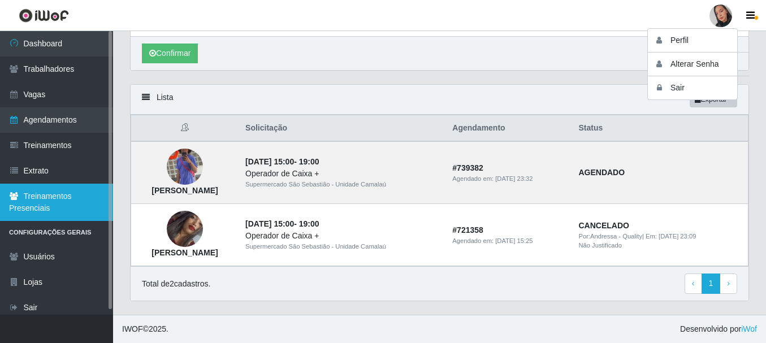
scroll to position [6, 0]
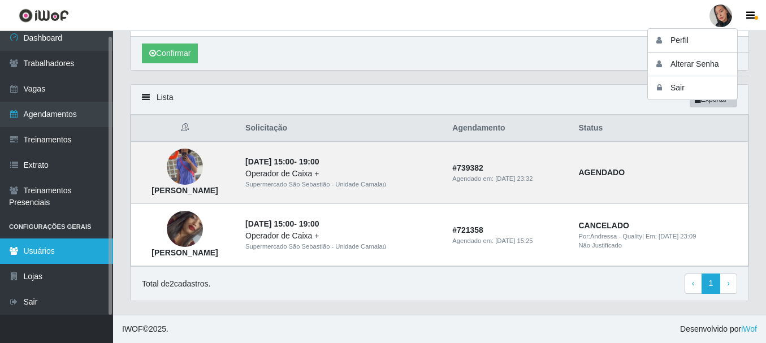
click at [48, 249] on link "Usuários" at bounding box center [56, 251] width 113 height 25
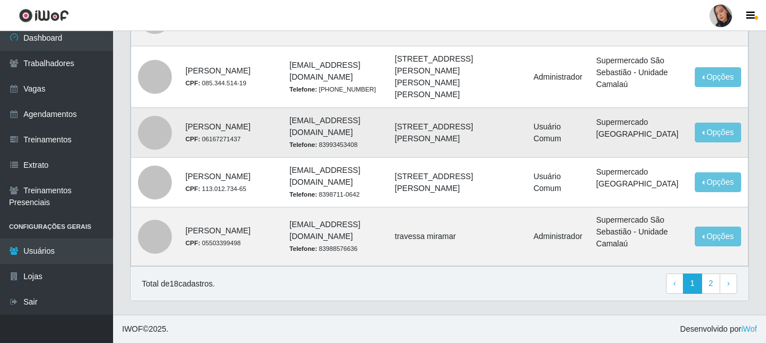
scroll to position [857, 0]
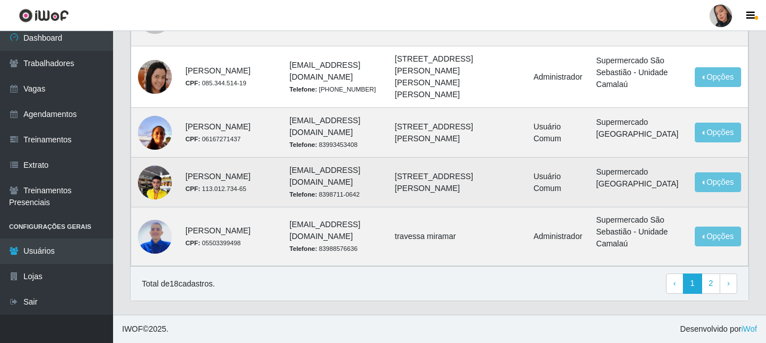
click at [142, 172] on div at bounding box center [155, 183] width 34 height 34
click at [160, 174] on div at bounding box center [155, 183] width 34 height 34
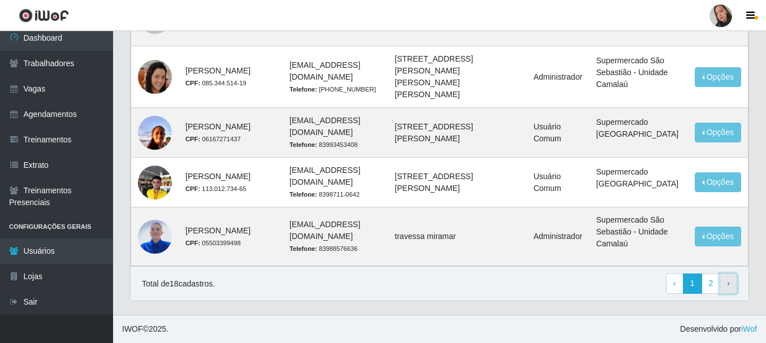
click at [728, 283] on span "›" at bounding box center [728, 283] width 3 height 9
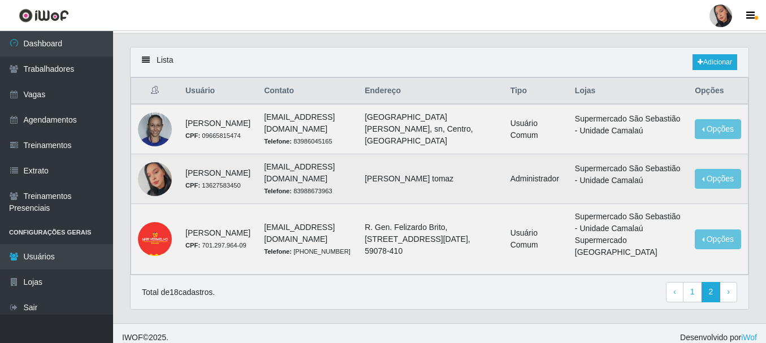
scroll to position [44, 0]
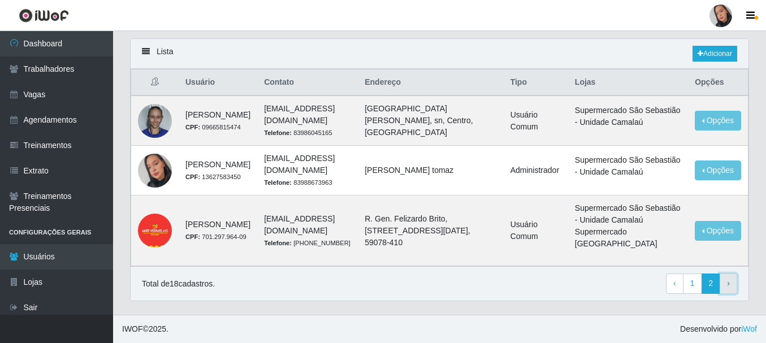
click at [729, 280] on span "›" at bounding box center [728, 283] width 3 height 9
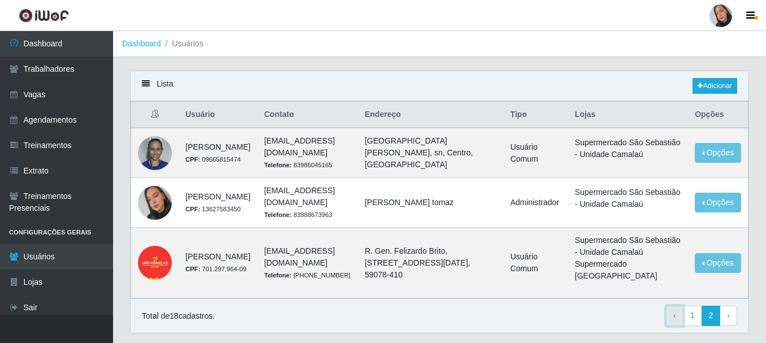
click at [675, 320] on span "‹" at bounding box center [675, 315] width 3 height 9
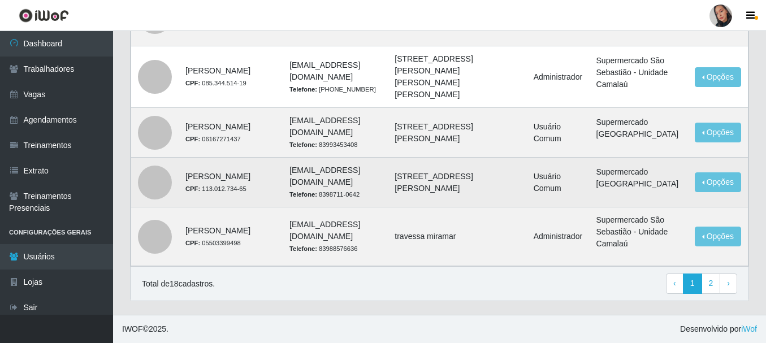
scroll to position [857, 0]
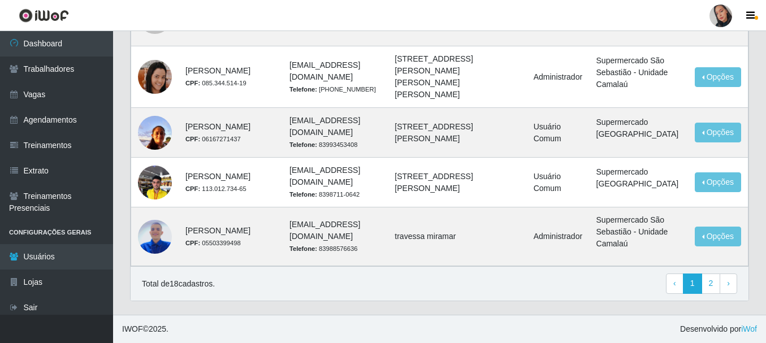
click at [718, 13] on div at bounding box center [721, 16] width 23 height 23
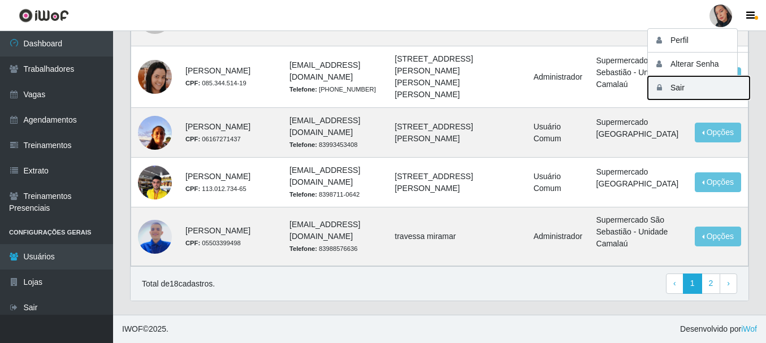
click at [681, 90] on button "Sair" at bounding box center [699, 87] width 102 height 23
